Goal: Information Seeking & Learning: Learn about a topic

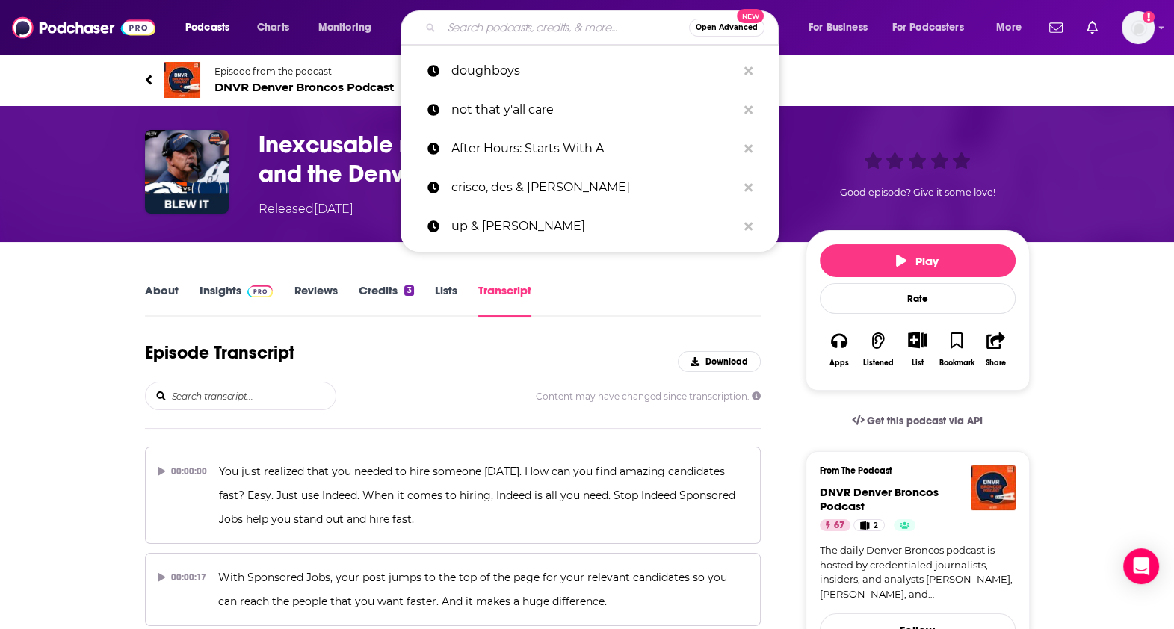
click at [514, 34] on input "Search podcasts, credits, & more..." at bounding box center [565, 28] width 247 height 24
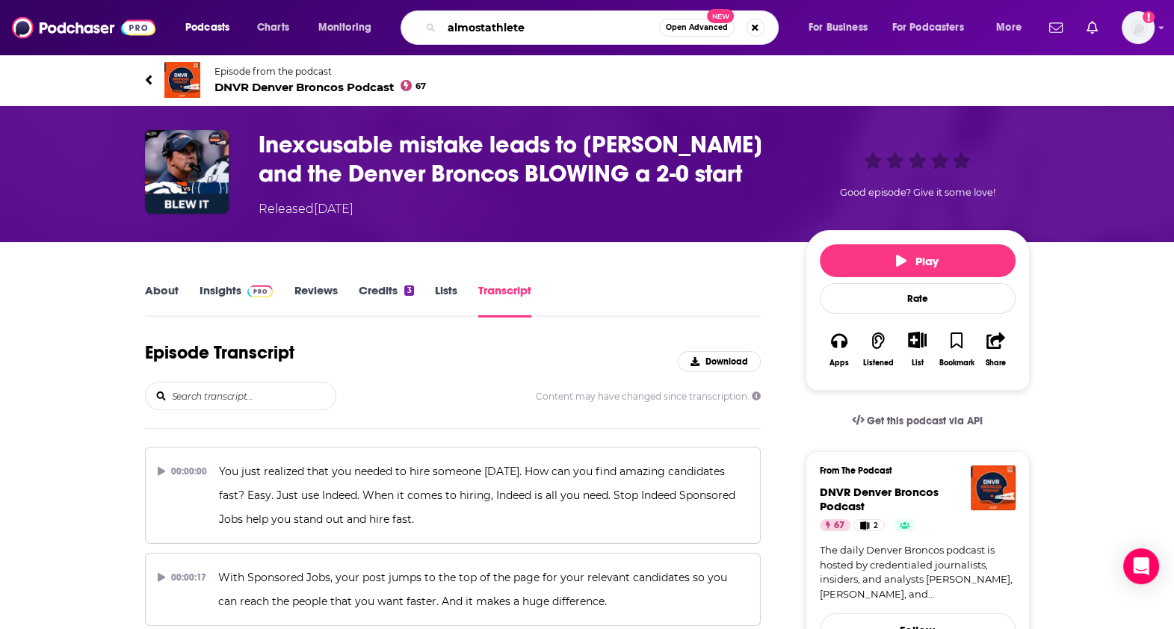
type input "almostathletes"
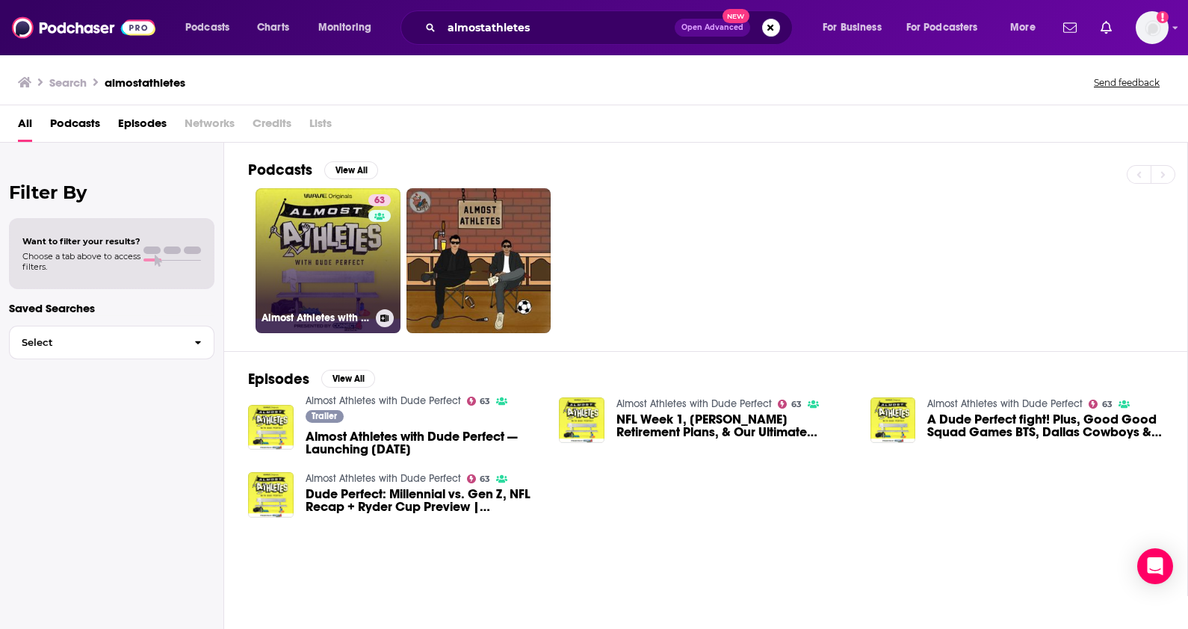
click at [317, 257] on link "63 Almost Athletes with Dude Perfect" at bounding box center [328, 260] width 145 height 145
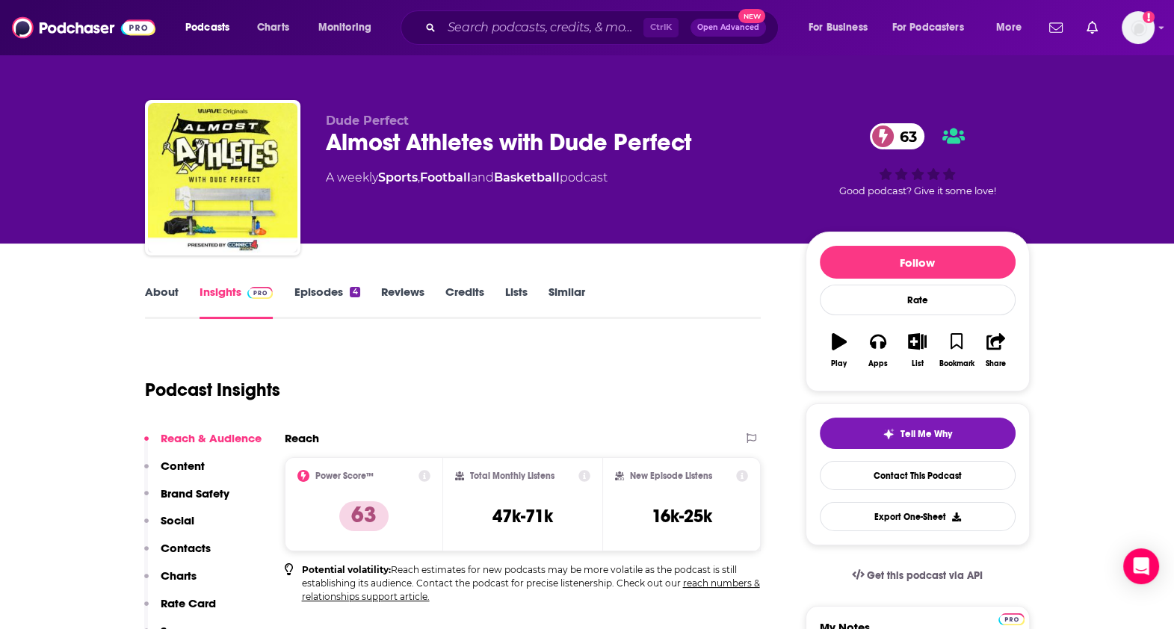
click at [662, 394] on div "Podcast Insights" at bounding box center [447, 381] width 605 height 76
drag, startPoint x: 713, startPoint y: 273, endPoint x: 732, endPoint y: 338, distance: 67.9
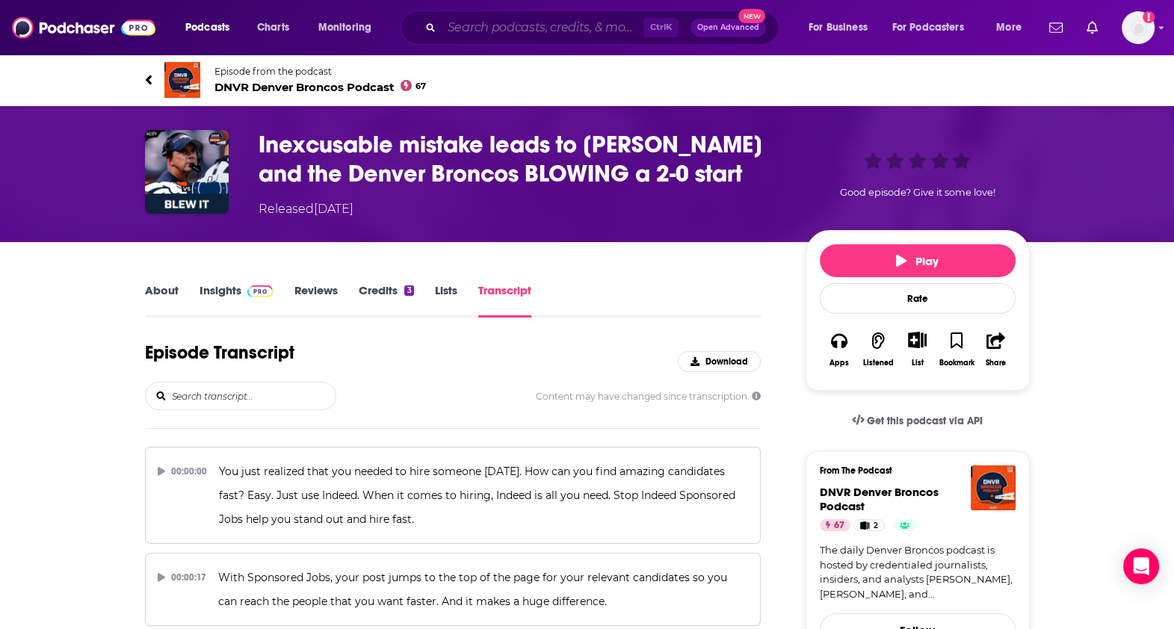
click at [572, 35] on input "Search podcasts, credits, & more..." at bounding box center [543, 28] width 202 height 24
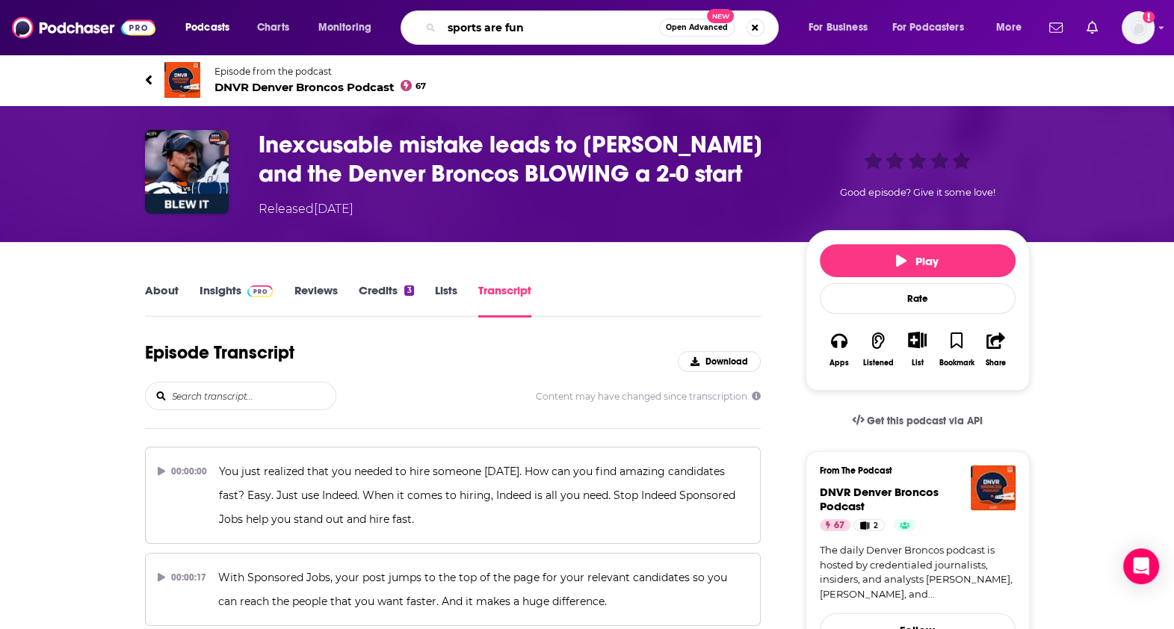
type input "sports are fun!"
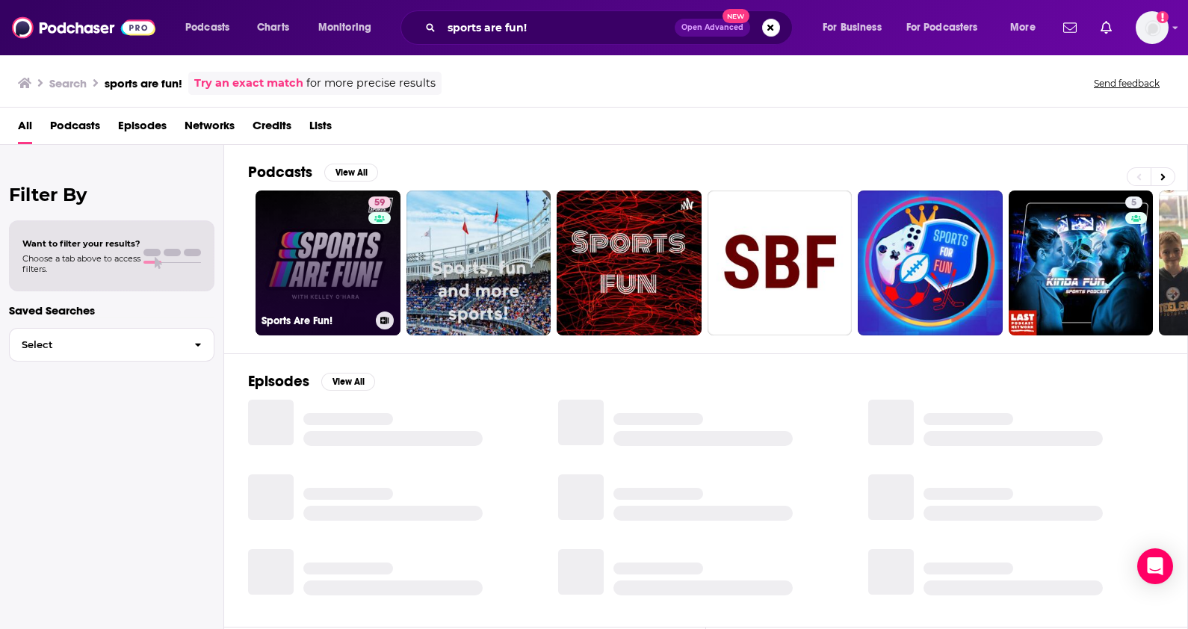
click at [259, 235] on link "59 Sports Are Fun!" at bounding box center [328, 263] width 145 height 145
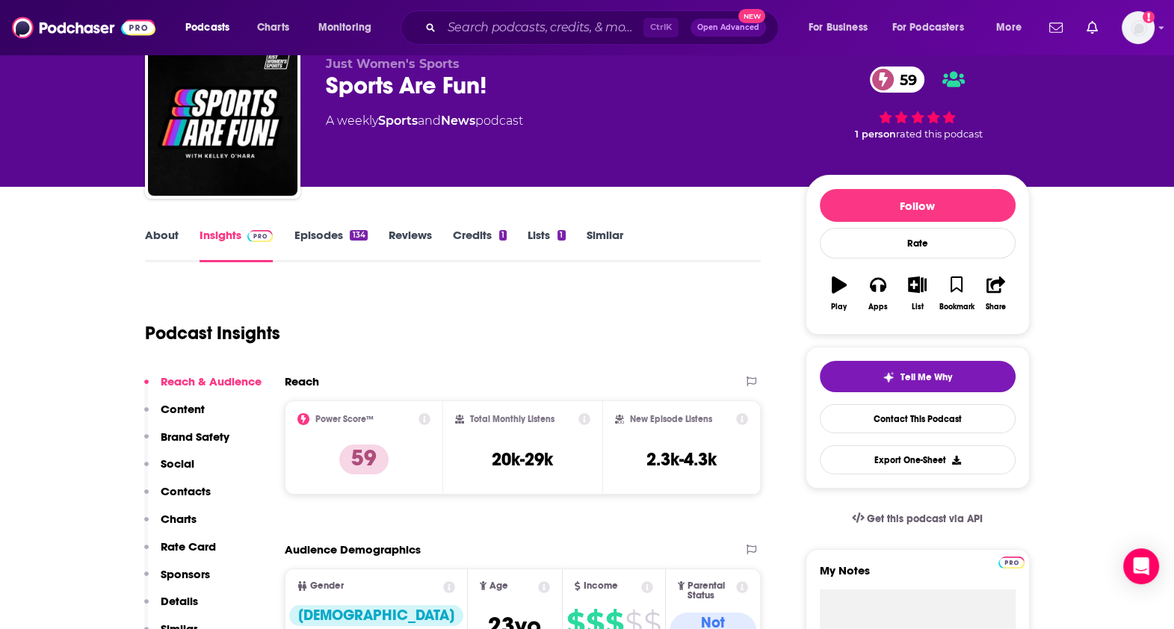
scroll to position [56, 0]
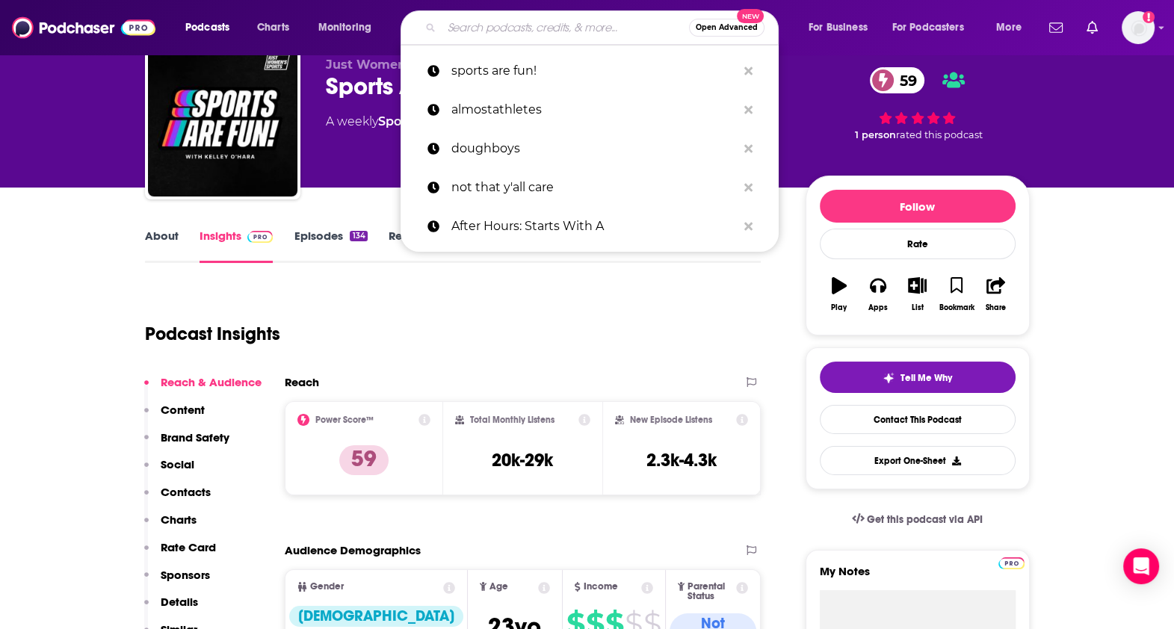
click at [490, 26] on input "Search podcasts, credits, & more..." at bounding box center [565, 28] width 247 height 24
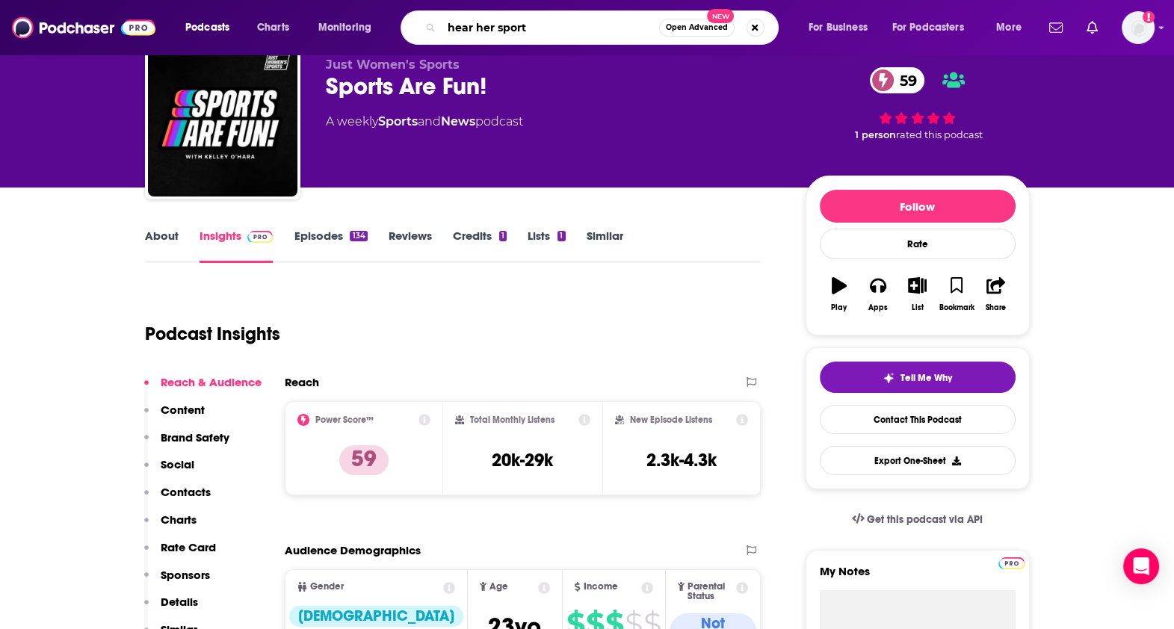
type input "hear her sports"
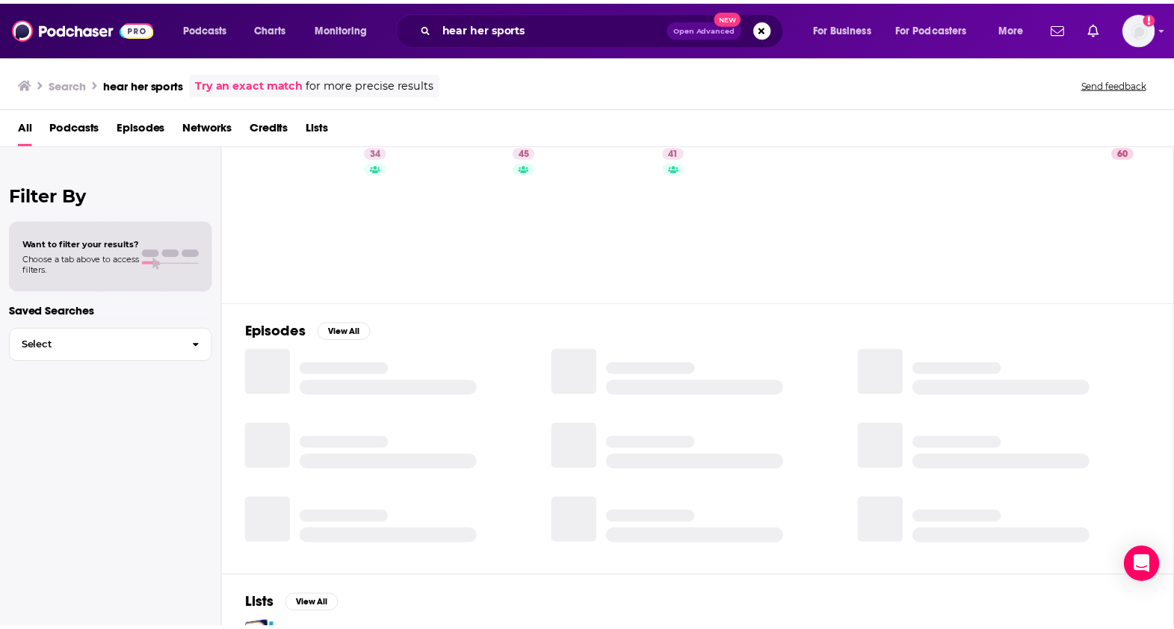
scroll to position [28, 0]
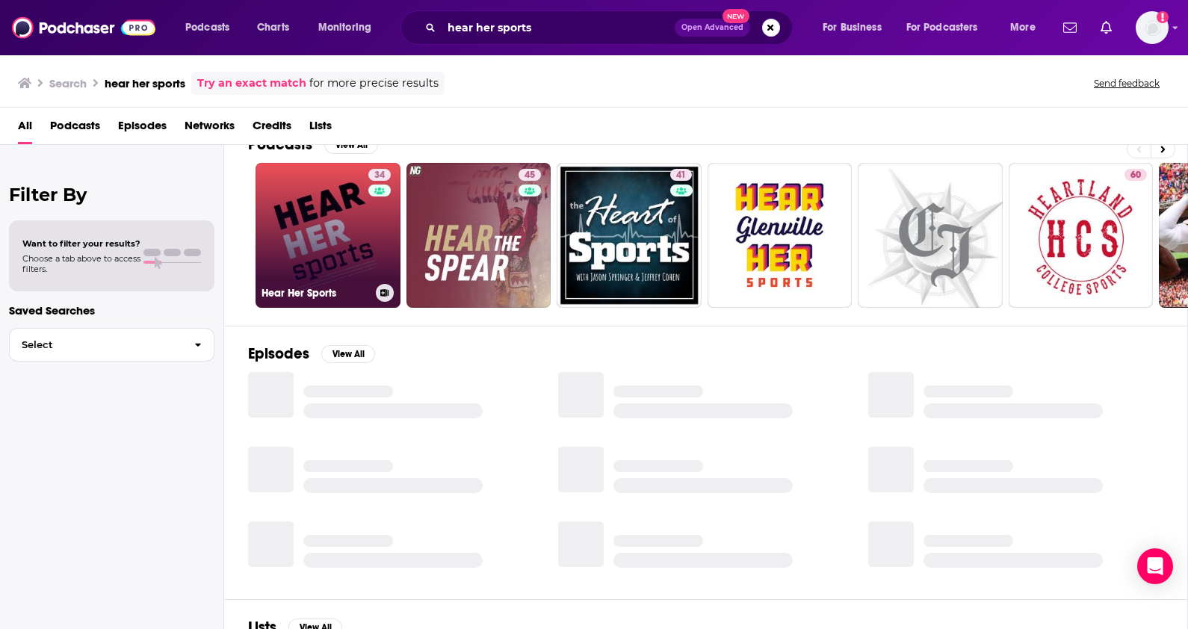
click at [304, 203] on link "34 Hear Her Sports" at bounding box center [328, 235] width 145 height 145
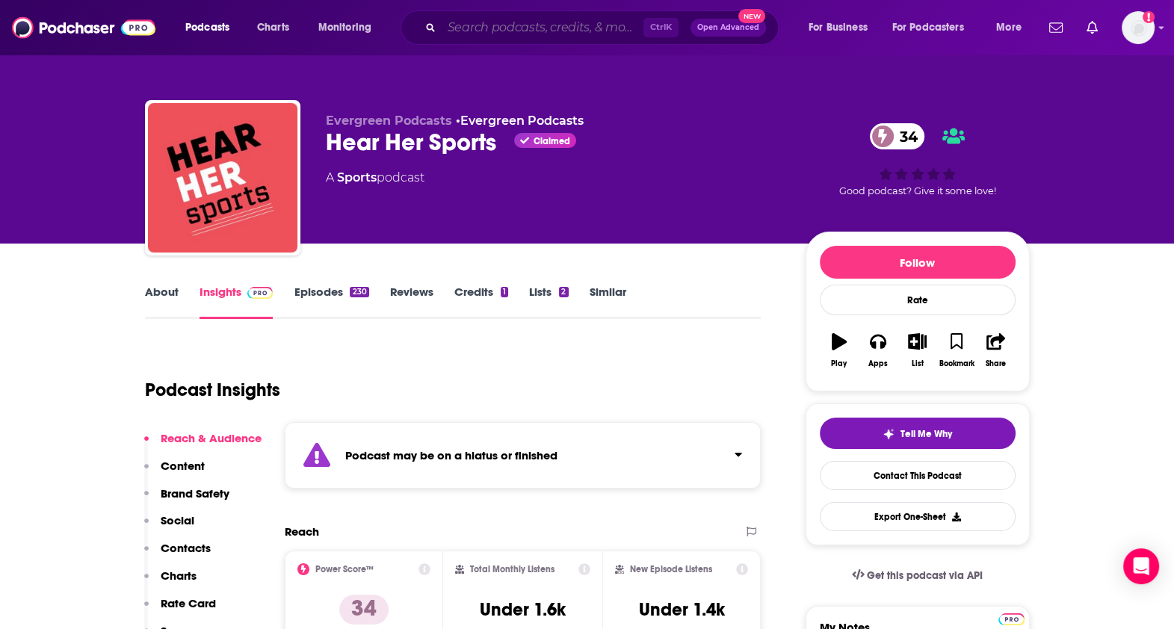
click at [481, 31] on input "Search podcasts, credits, & more..." at bounding box center [543, 28] width 202 height 24
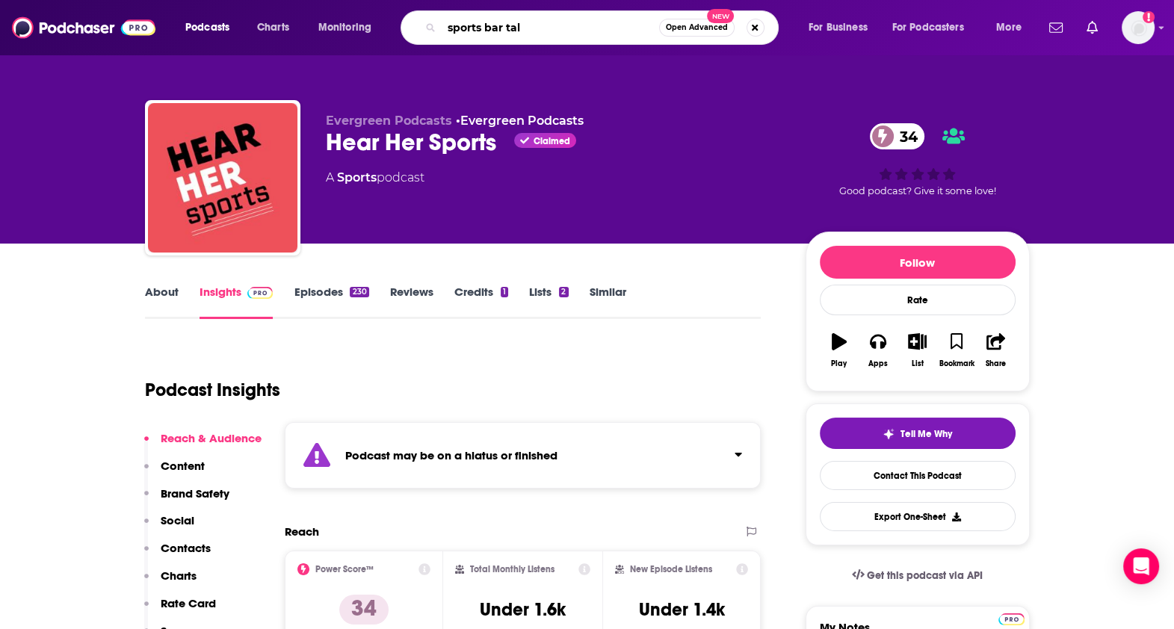
type input "sports bar talk"
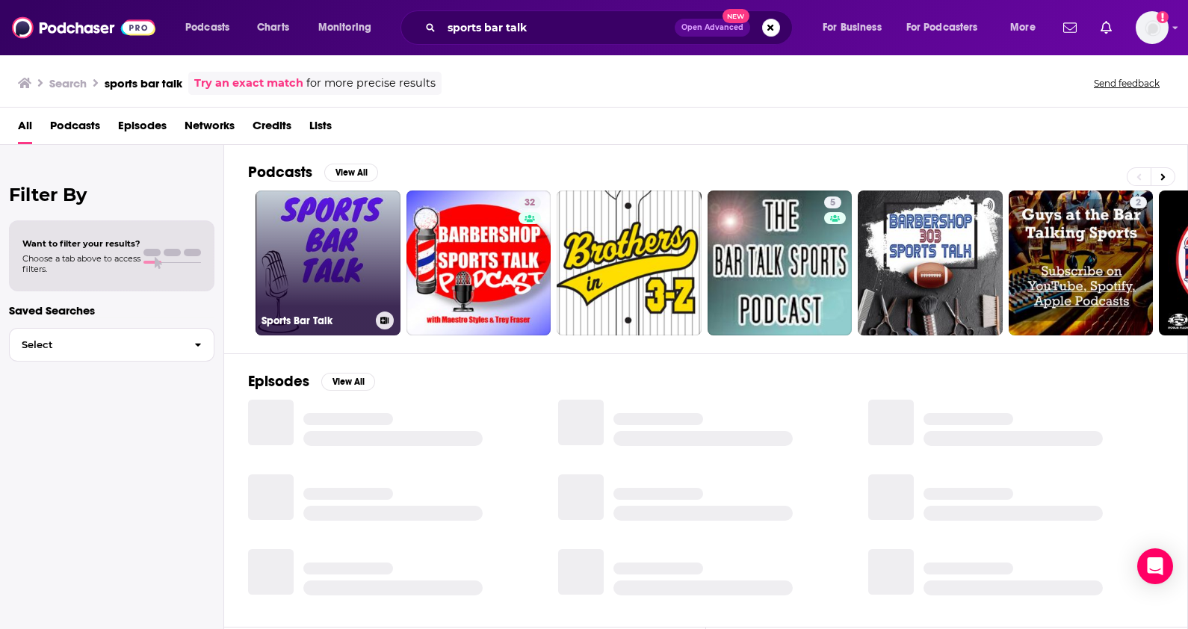
click at [329, 228] on link "Sports Bar Talk" at bounding box center [328, 263] width 145 height 145
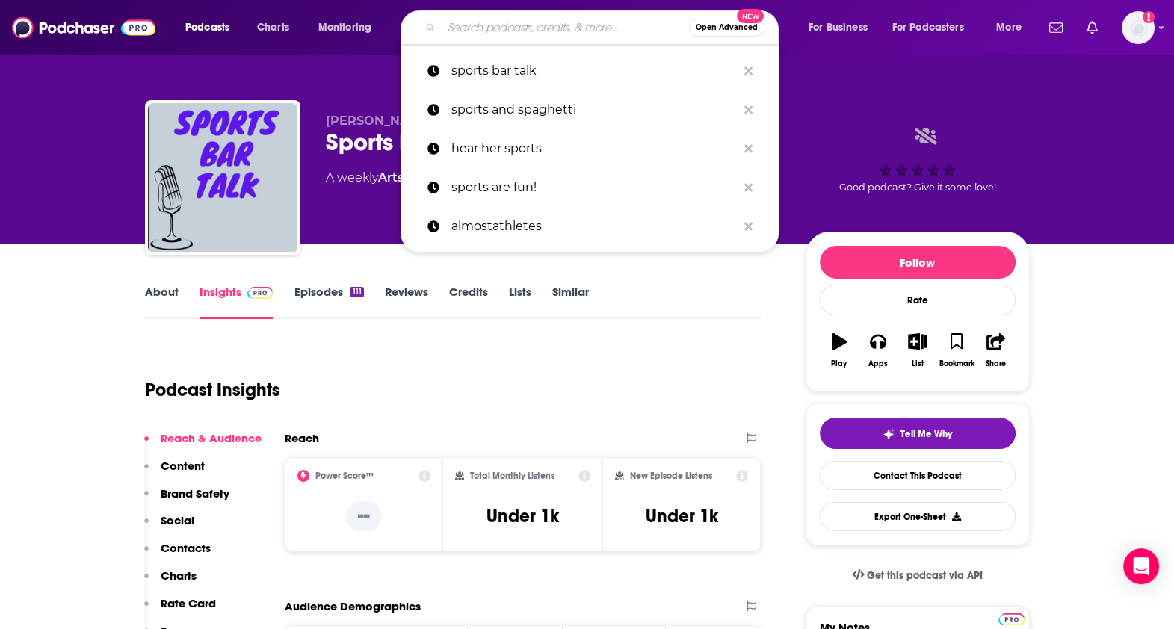
click at [485, 19] on input "Search podcasts, credits, & more..." at bounding box center [565, 28] width 247 height 24
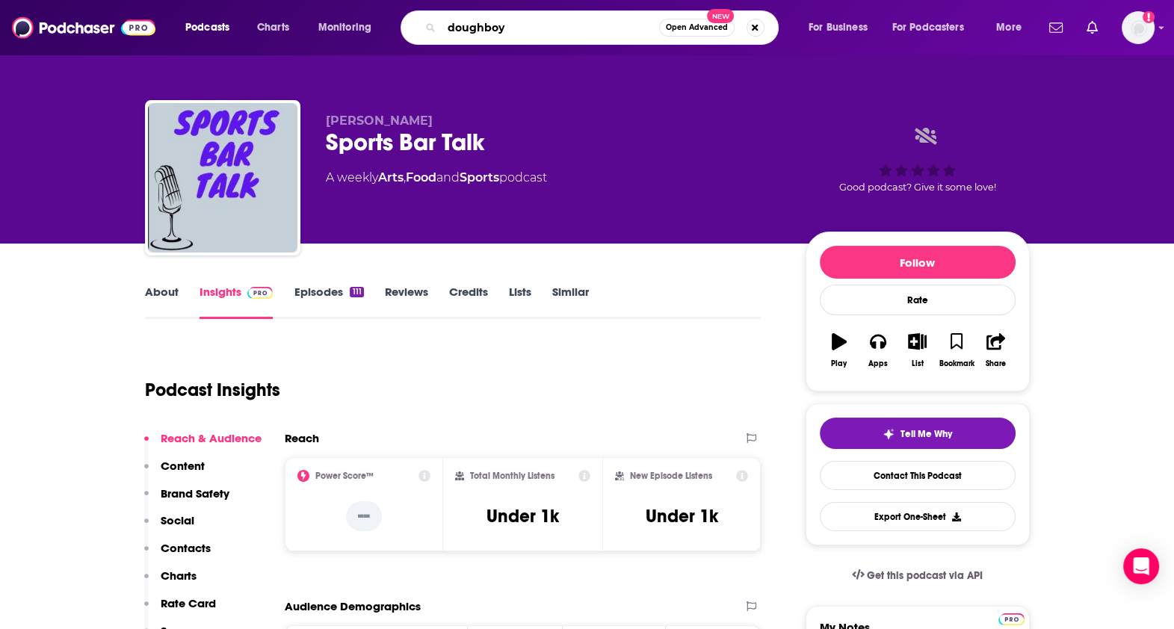
type input "doughboys"
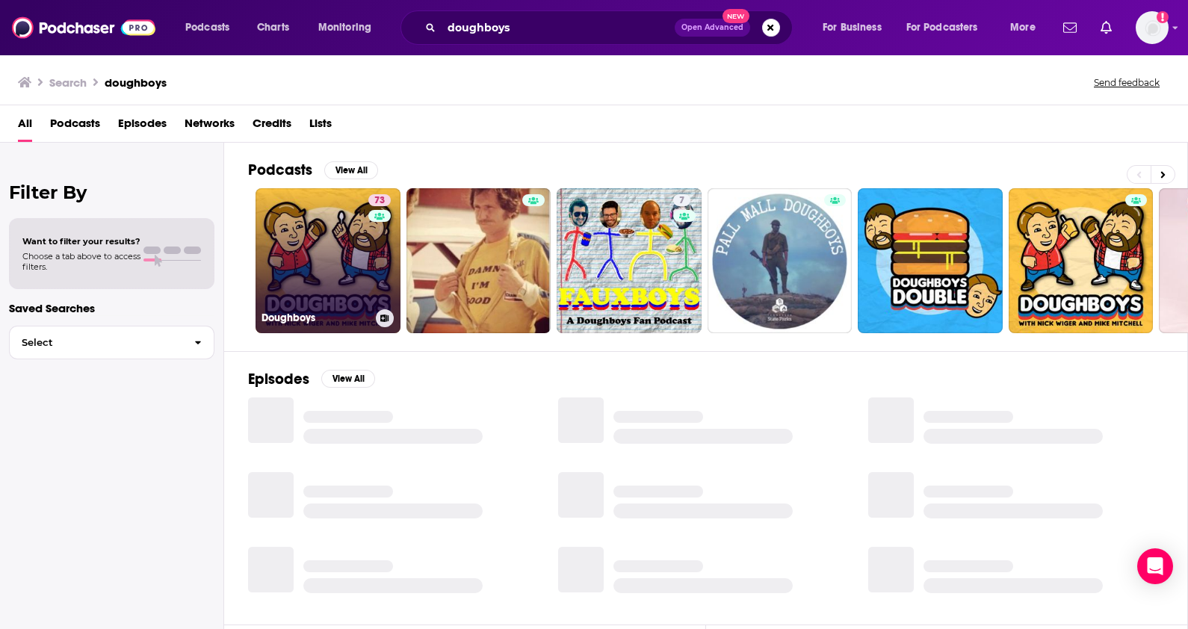
click at [309, 239] on link "73 Doughboys" at bounding box center [328, 260] width 145 height 145
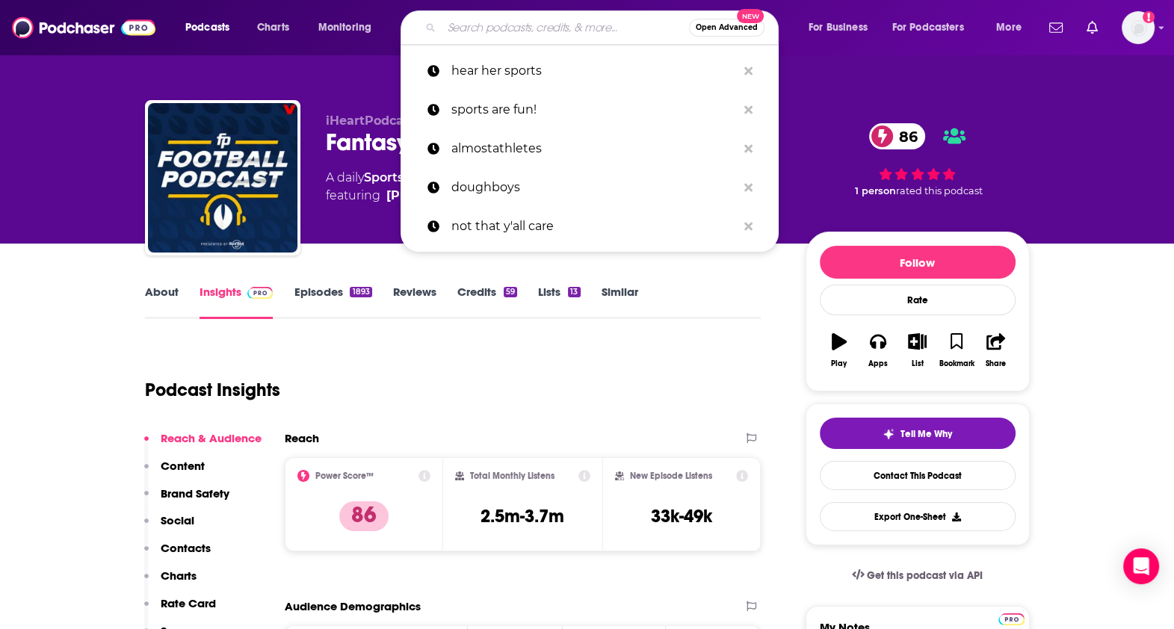
click at [457, 27] on input "Search podcasts, credits, & more..." at bounding box center [565, 28] width 247 height 24
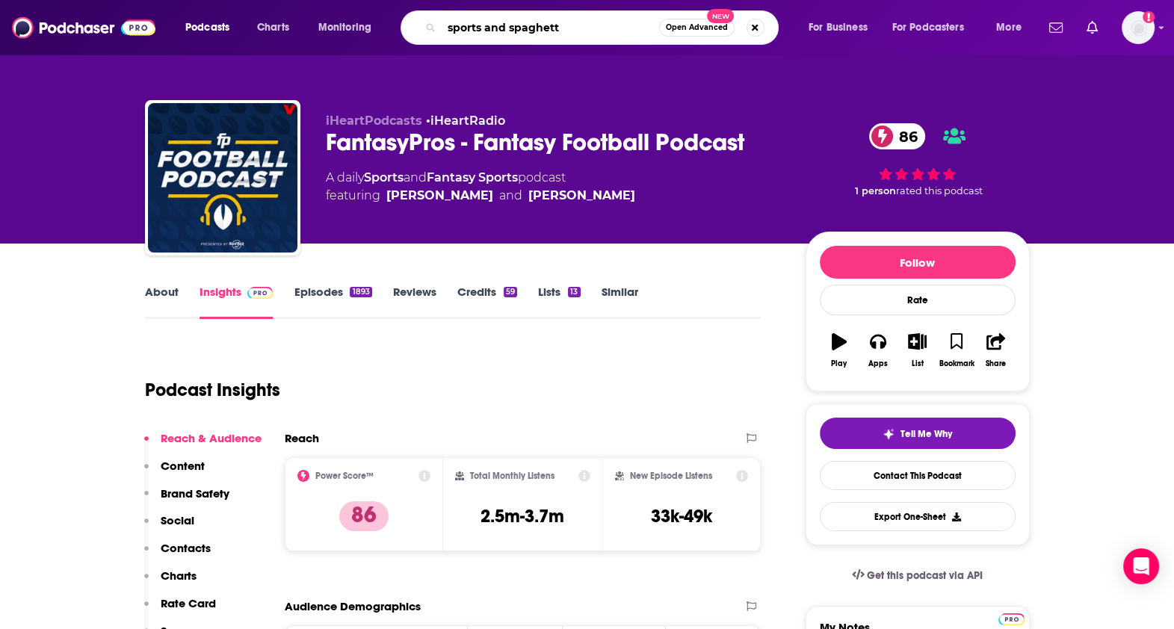
type input "sports and spaghetti"
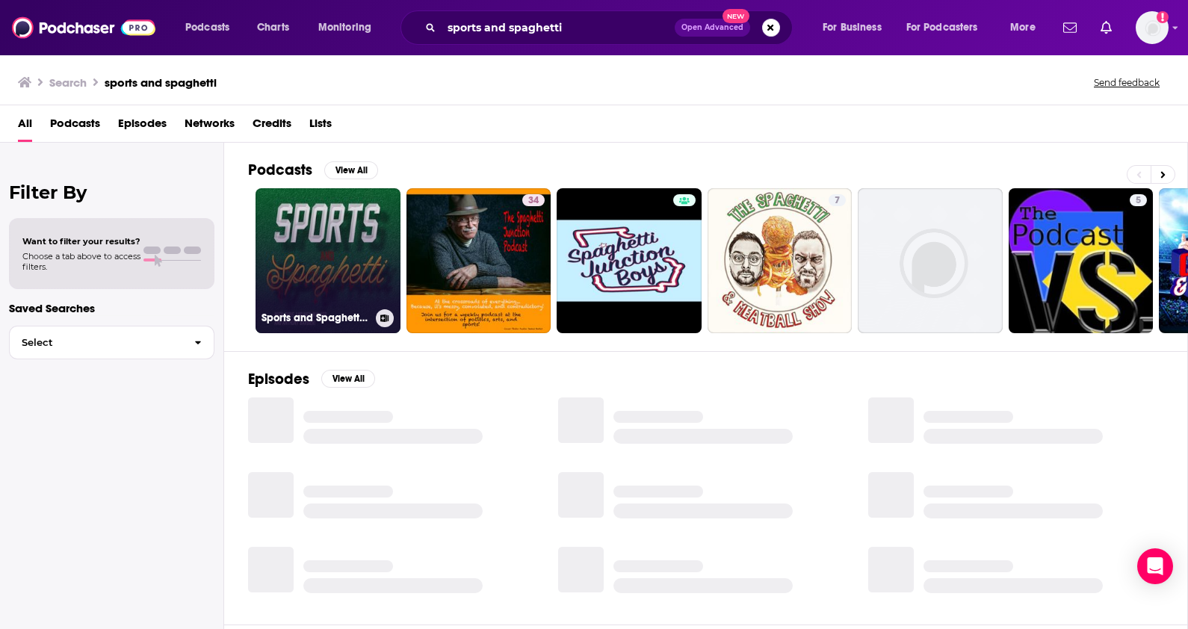
click at [318, 254] on link "Sports and Spaghetti Podcast" at bounding box center [328, 260] width 145 height 145
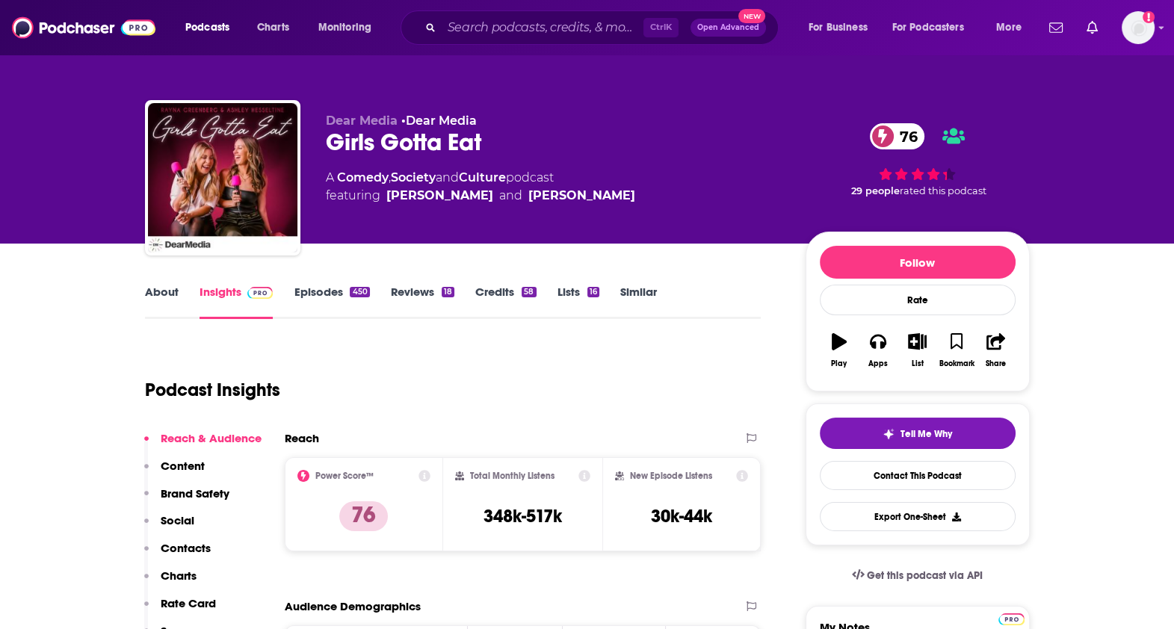
click at [149, 300] on link "About" at bounding box center [162, 302] width 34 height 34
